Goal: Task Accomplishment & Management: Complete application form

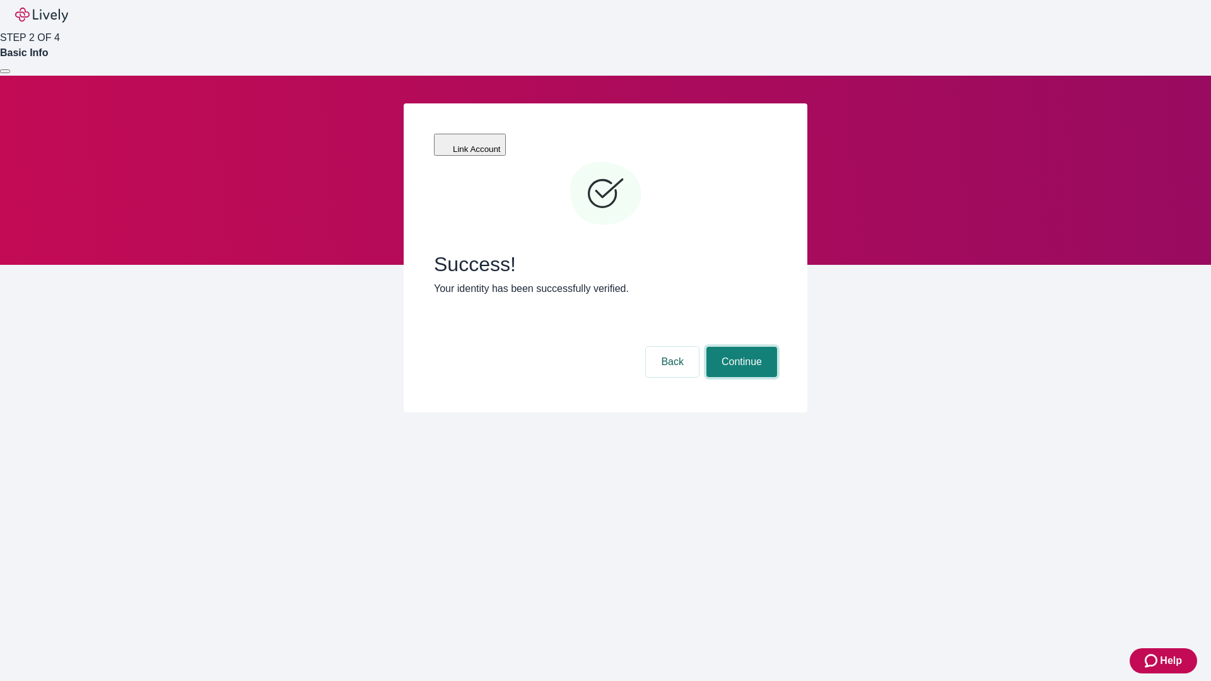
click at [740, 347] on button "Continue" at bounding box center [741, 362] width 71 height 30
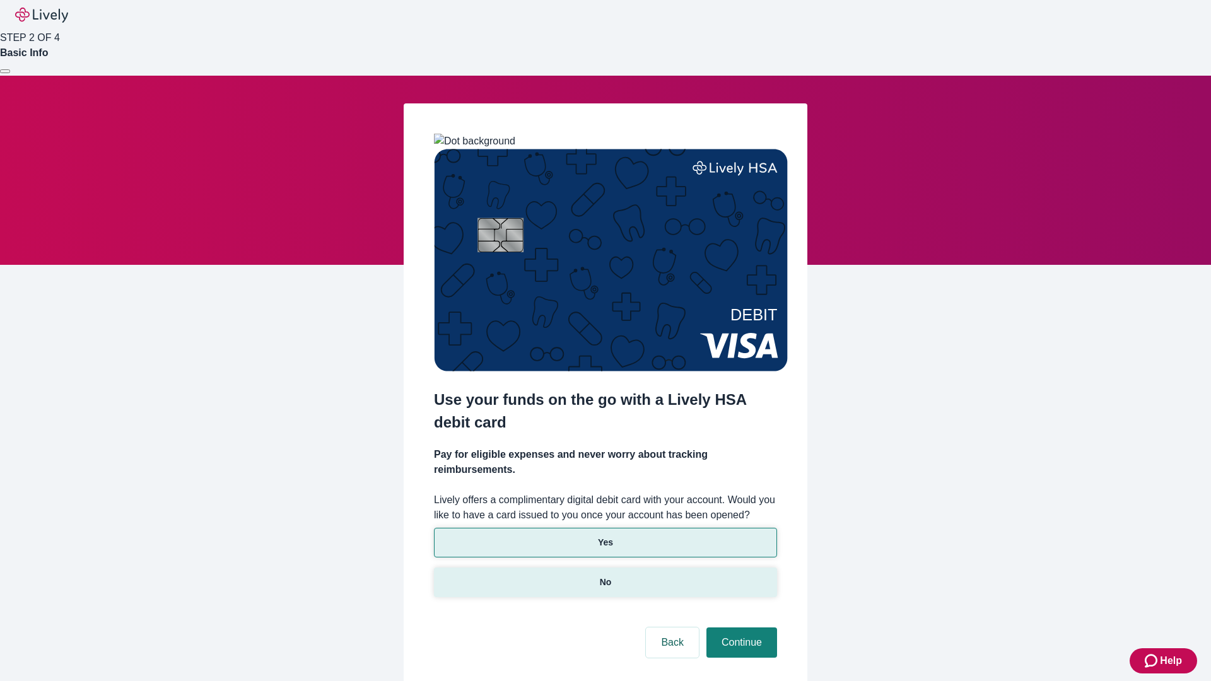
click at [605, 576] on p "No" at bounding box center [606, 582] width 12 height 13
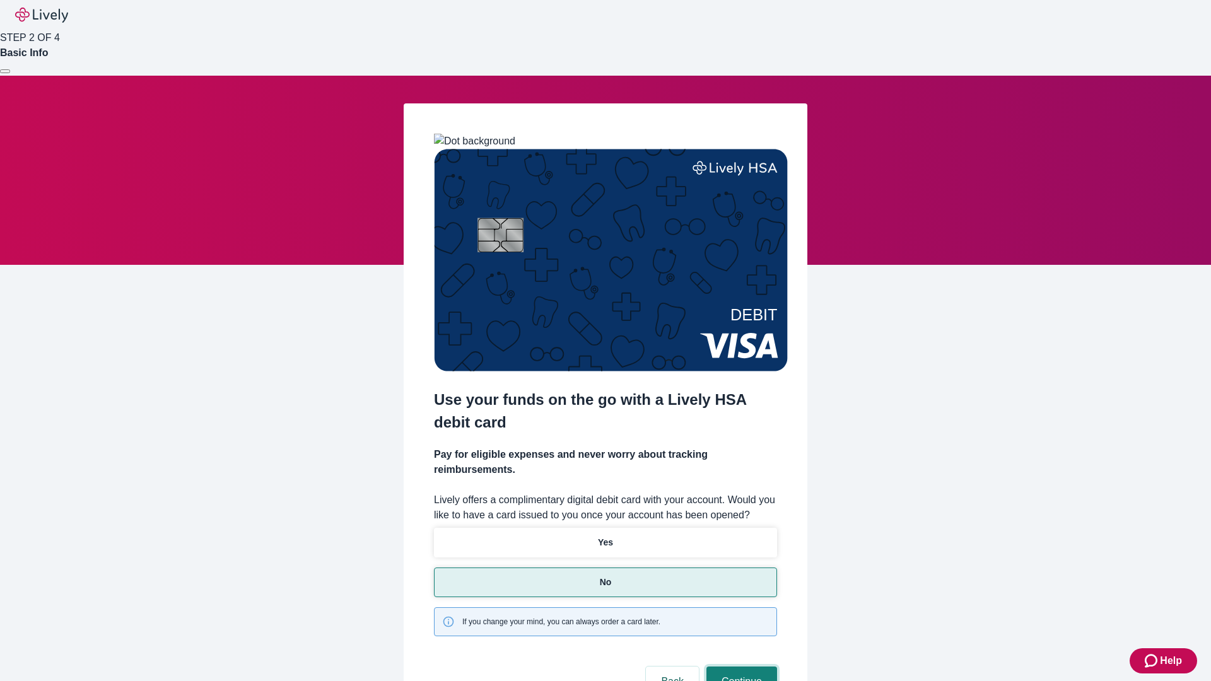
click at [740, 666] on button "Continue" at bounding box center [741, 681] width 71 height 30
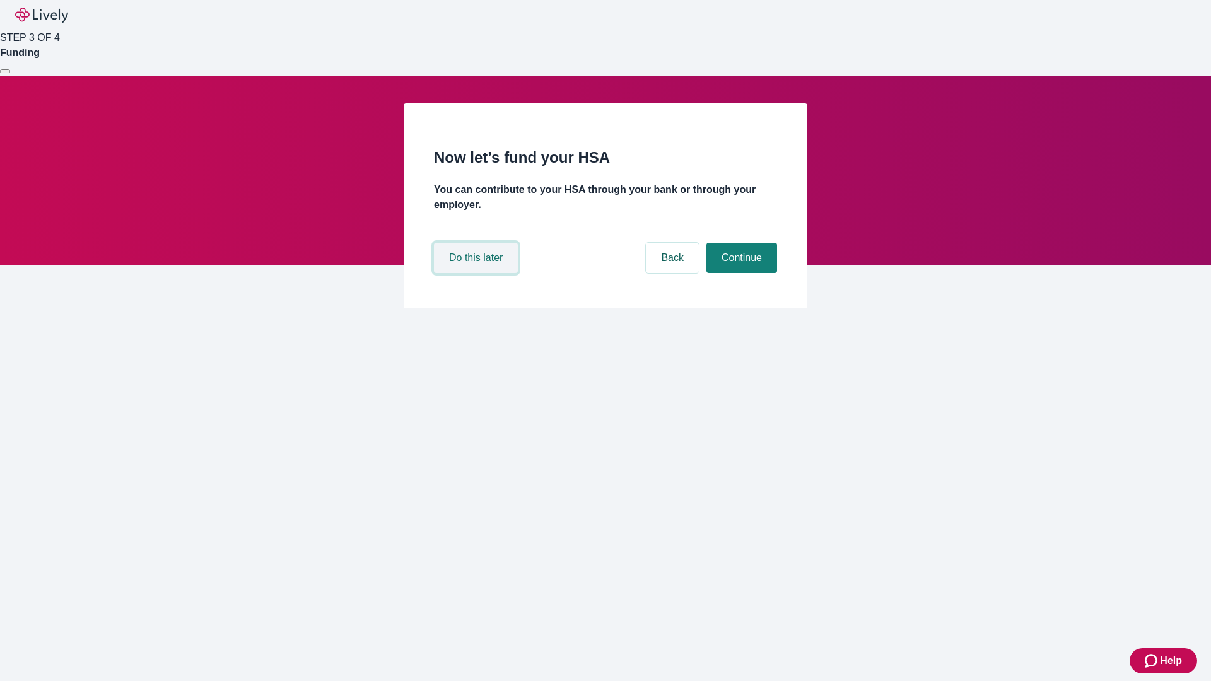
click at [477, 273] on button "Do this later" at bounding box center [476, 258] width 84 height 30
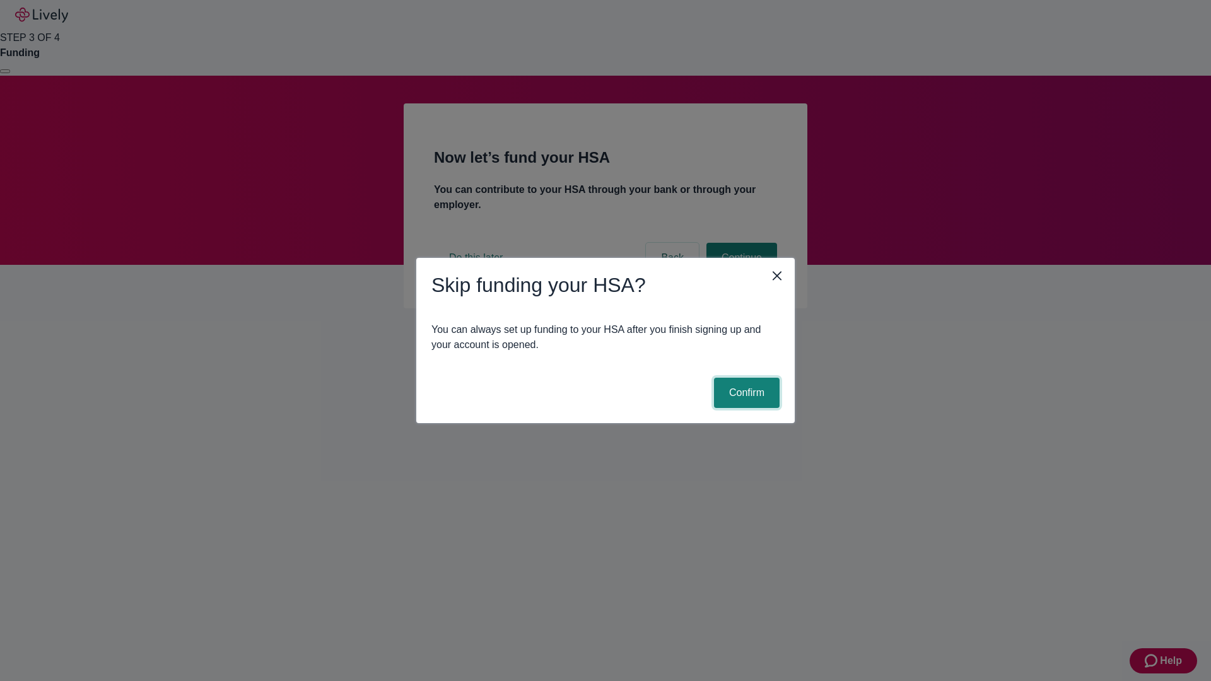
click at [745, 393] on button "Confirm" at bounding box center [747, 393] width 66 height 30
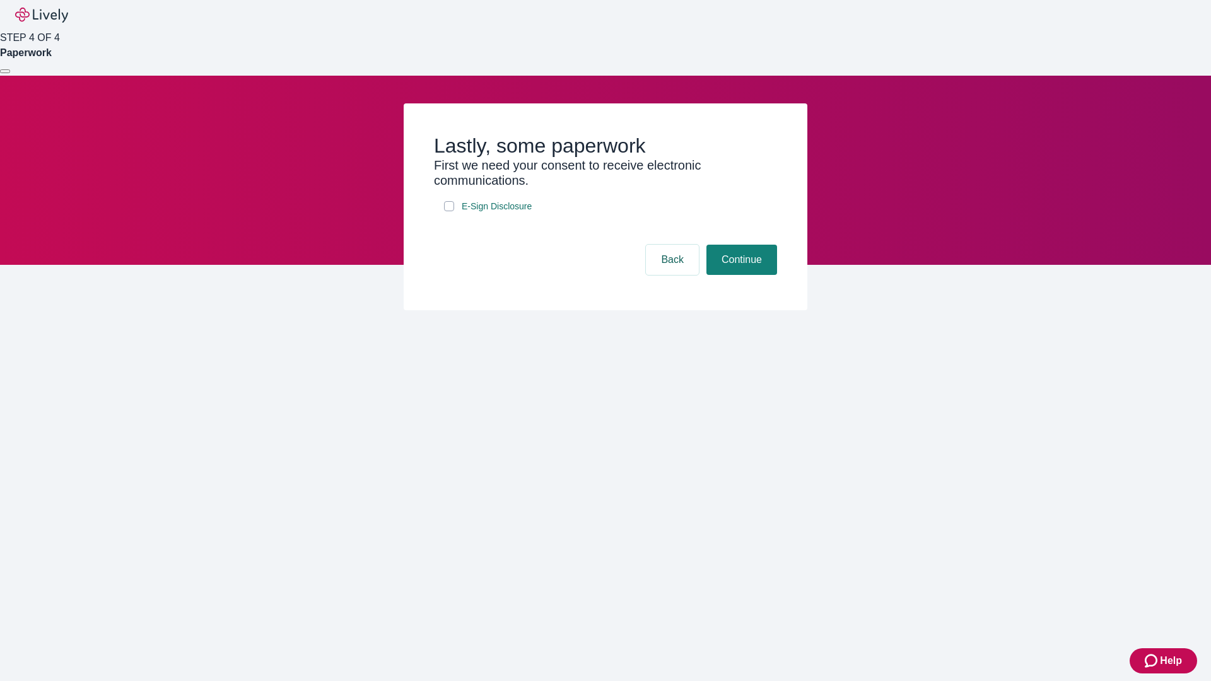
click at [449, 211] on input "E-Sign Disclosure" at bounding box center [449, 206] width 10 height 10
checkbox input "true"
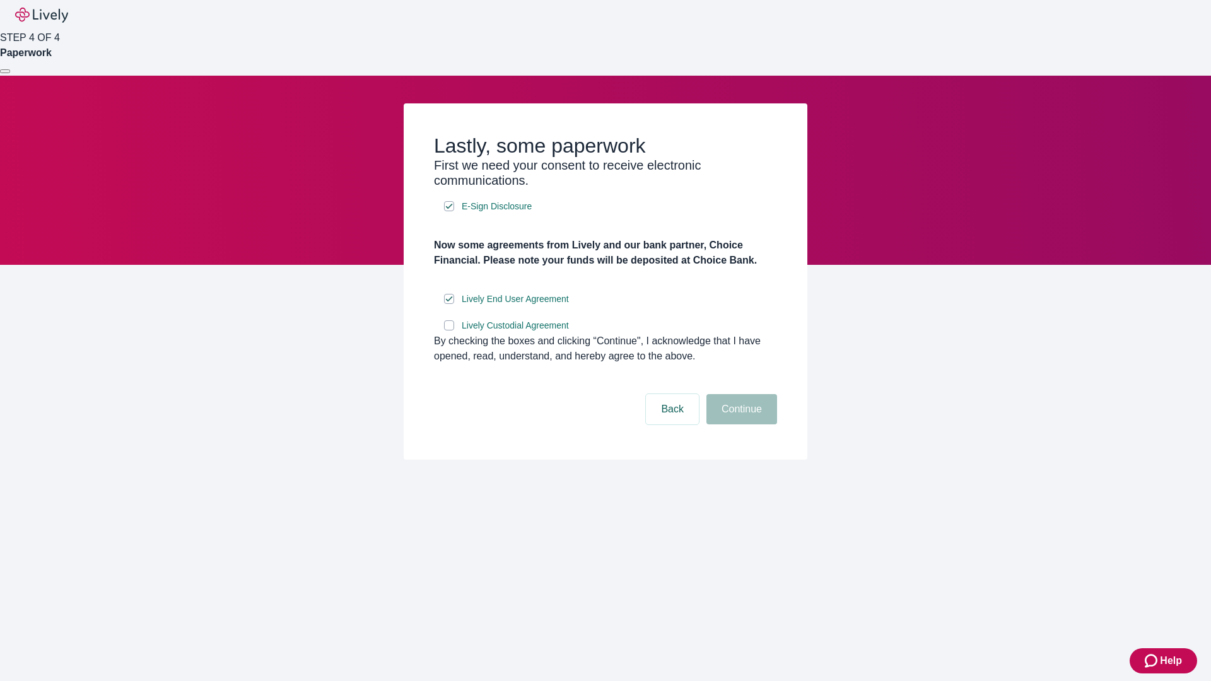
click at [449, 330] on input "Lively Custodial Agreement" at bounding box center [449, 325] width 10 height 10
checkbox input "true"
click at [740, 424] on button "Continue" at bounding box center [741, 409] width 71 height 30
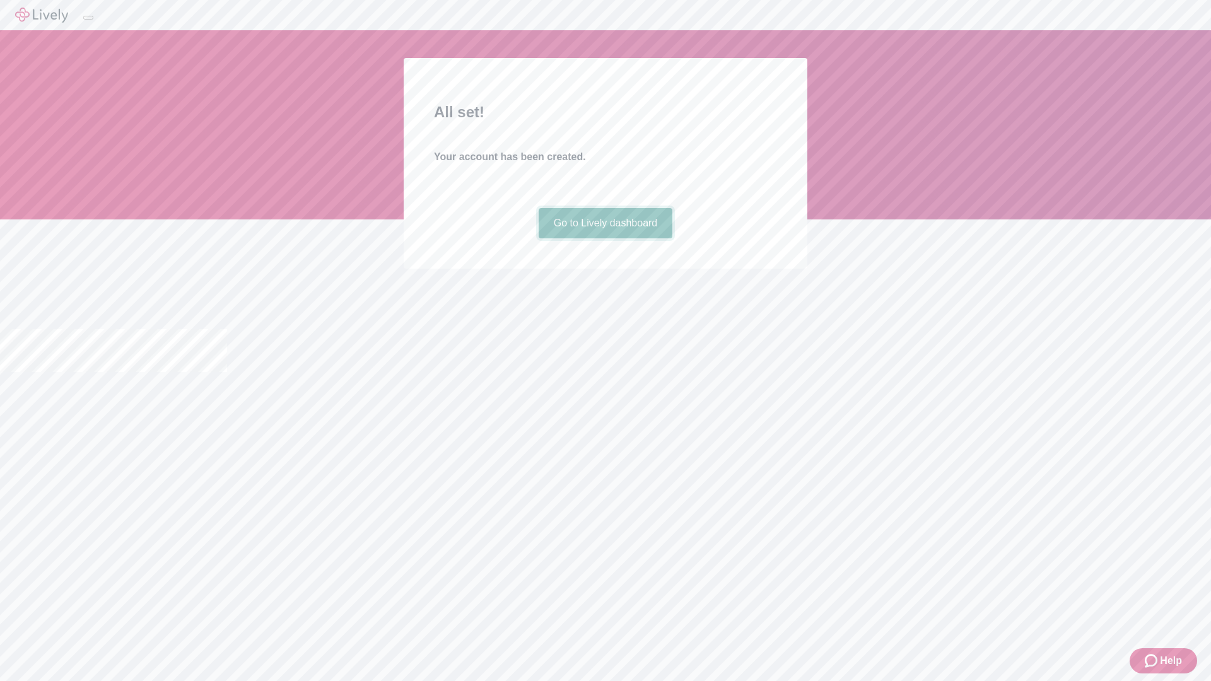
click at [605, 238] on link "Go to Lively dashboard" at bounding box center [605, 223] width 134 height 30
